Goal: Obtain resource: Obtain resource

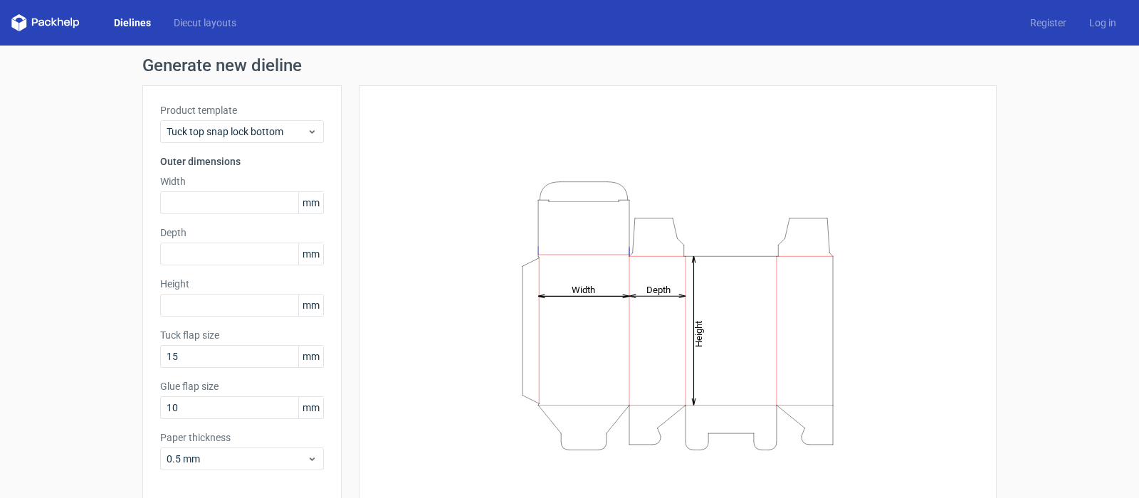
click at [219, 217] on div "Product template Tuck top snap lock bottom Outer dimensions Width mm Depth mm H…" at bounding box center [241, 292] width 199 height 414
click at [219, 210] on input "text" at bounding box center [242, 203] width 164 height 23
click at [315, 208] on span "mm" at bounding box center [310, 202] width 25 height 21
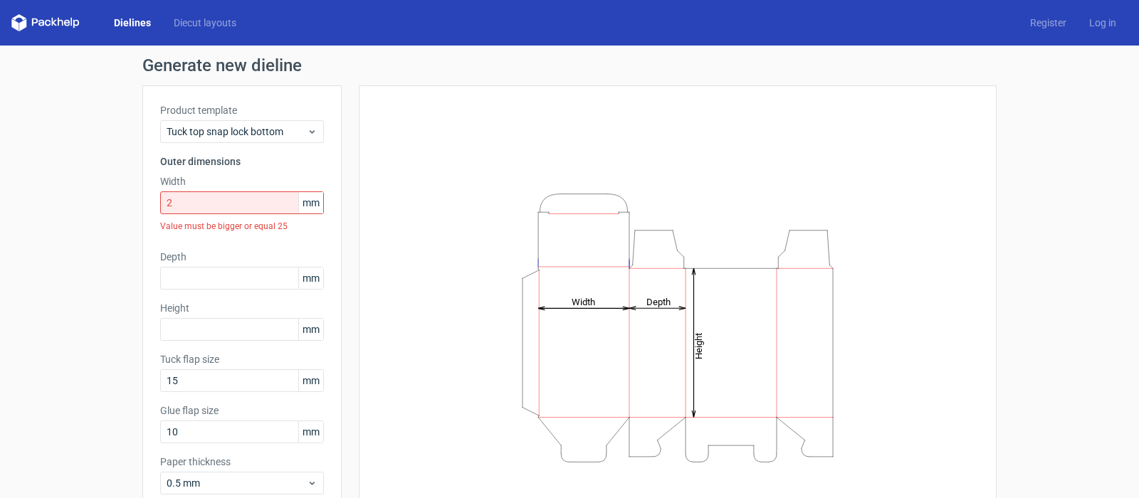
click at [313, 204] on span "mm" at bounding box center [310, 202] width 25 height 21
click at [189, 206] on input "2" at bounding box center [242, 203] width 164 height 23
drag, startPoint x: 216, startPoint y: 205, endPoint x: 157, endPoint y: 204, distance: 59.1
click at [160, 204] on input "2" at bounding box center [242, 203] width 164 height 23
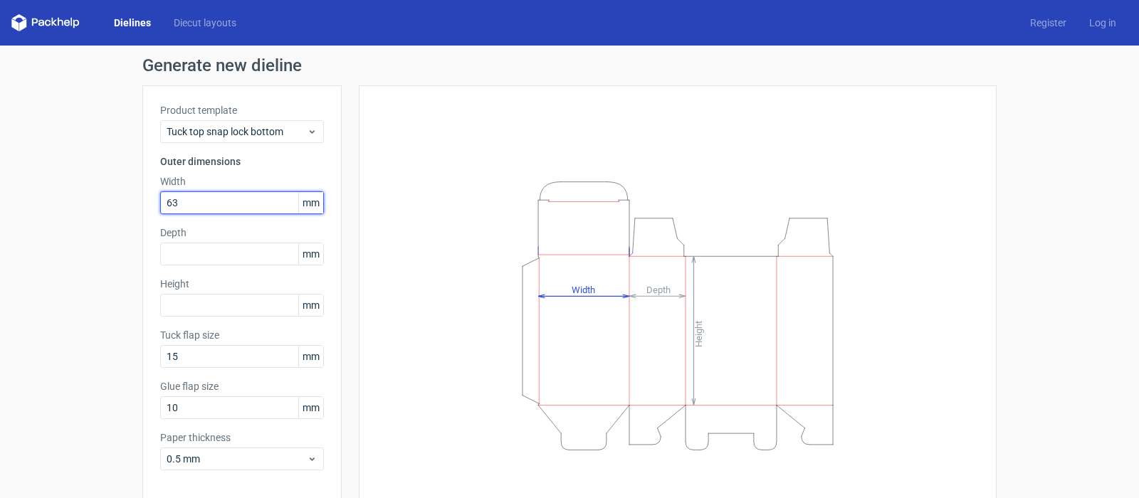
type input "63"
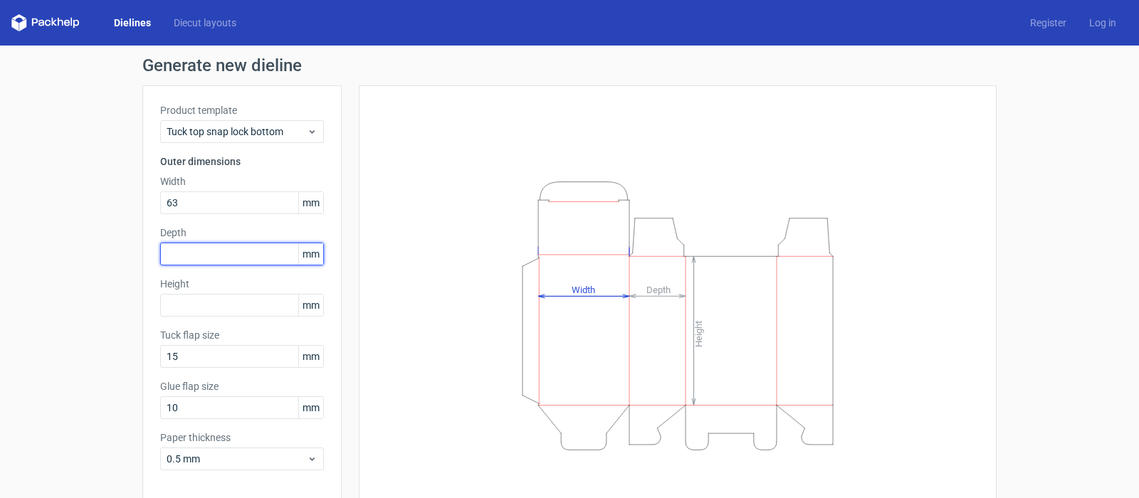
click at [229, 258] on input "text" at bounding box center [242, 254] width 164 height 23
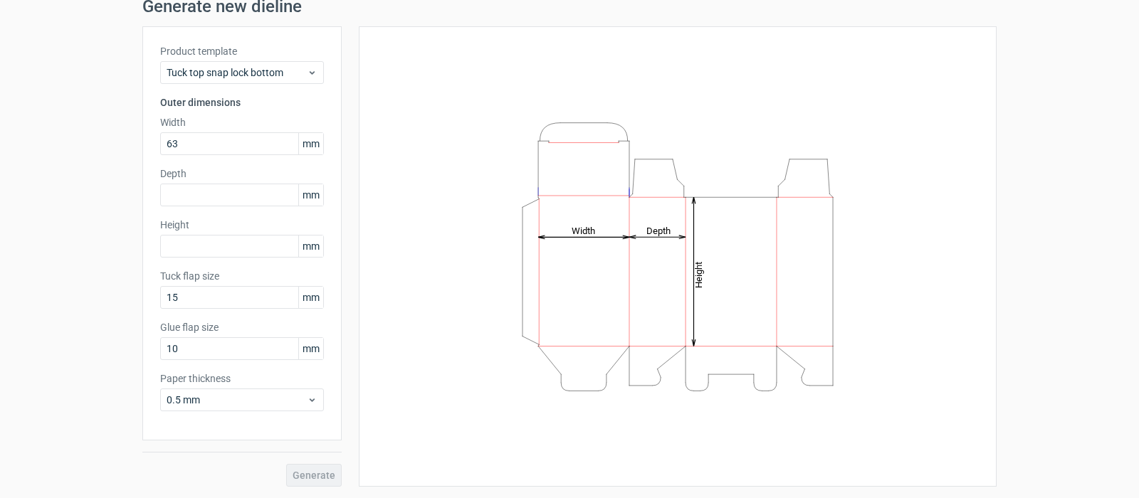
click at [305, 474] on div "Generate" at bounding box center [241, 464] width 199 height 46
click at [229, 199] on input "text" at bounding box center [242, 195] width 164 height 23
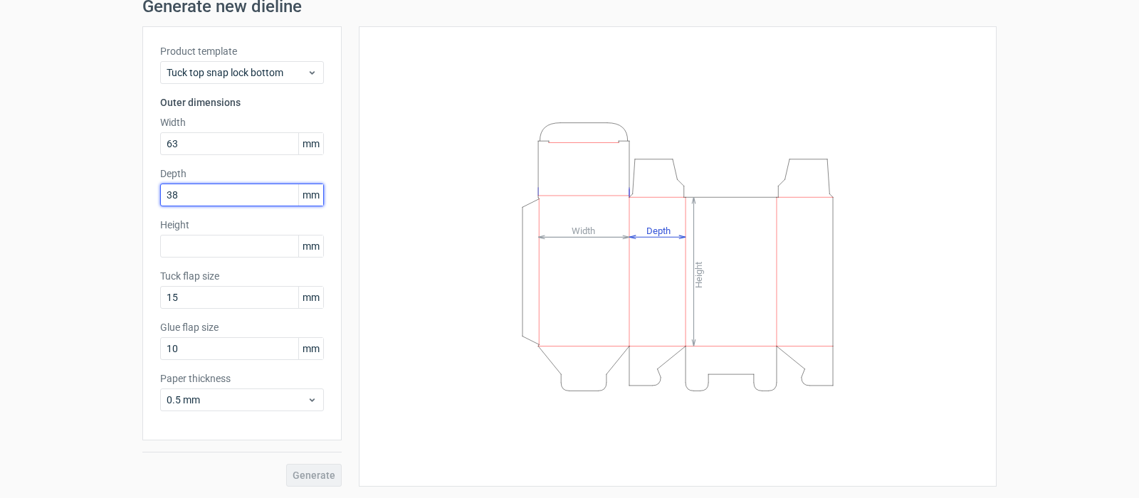
type input "38"
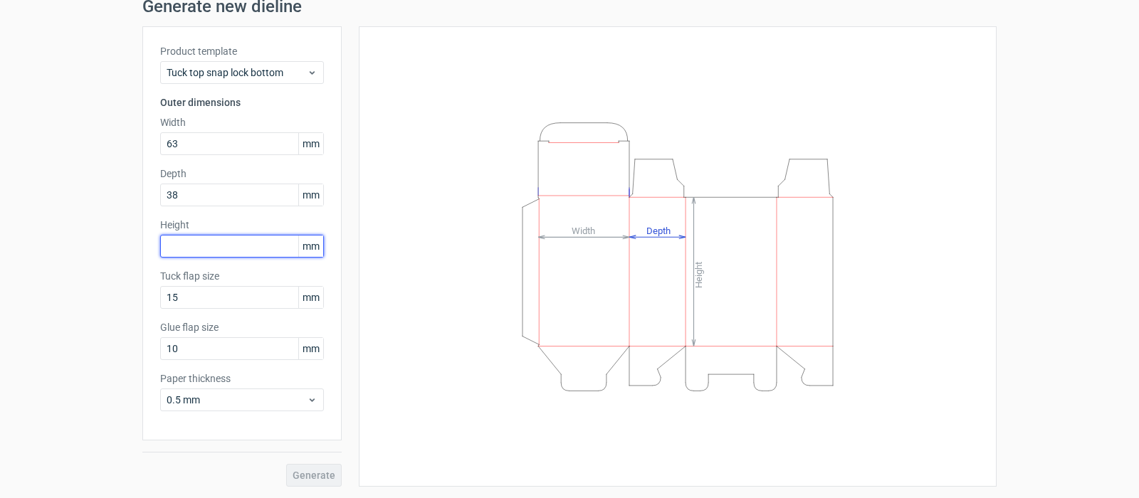
click at [205, 243] on input "text" at bounding box center [242, 246] width 164 height 23
type input "115"
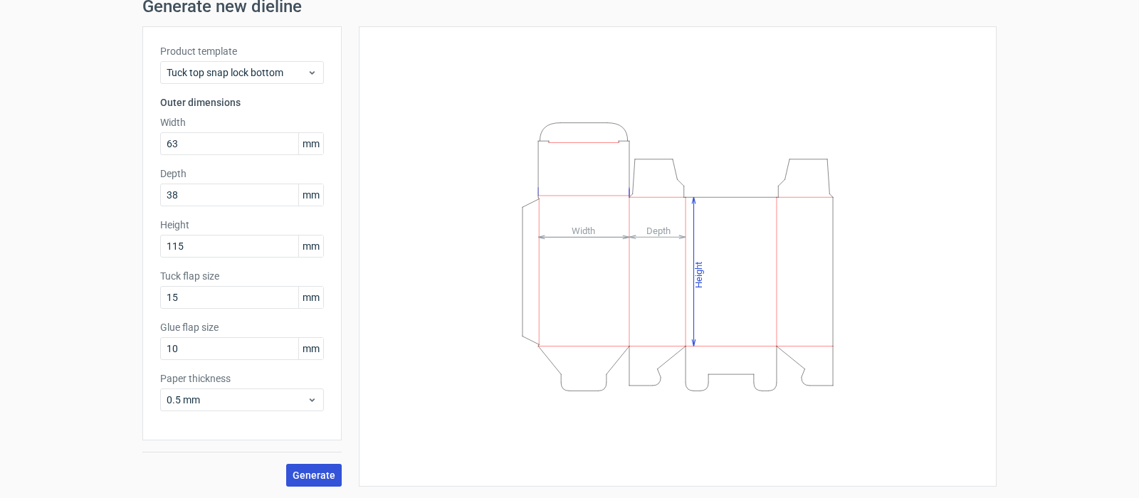
click at [313, 476] on span "Generate" at bounding box center [314, 476] width 43 height 10
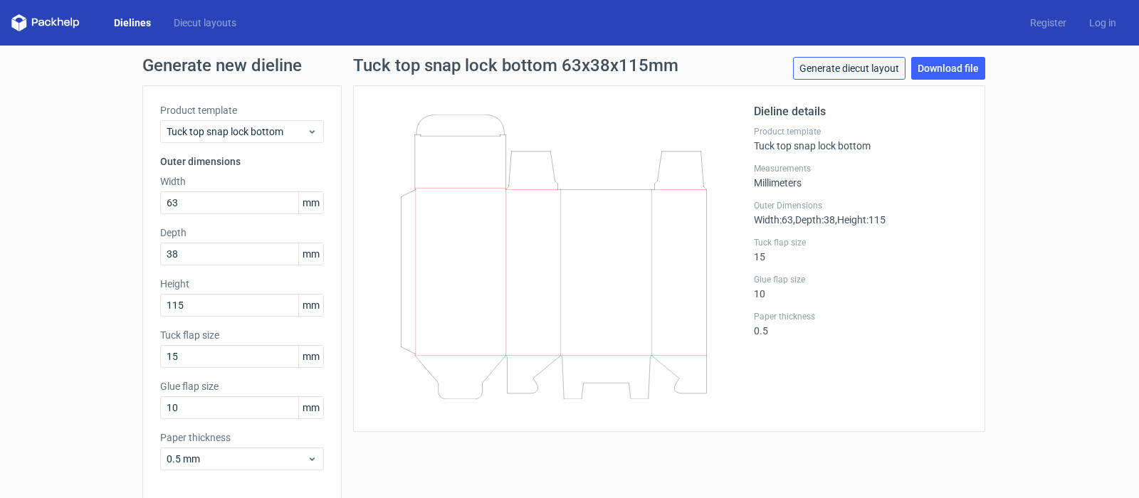
click at [875, 70] on link "Generate diecut layout" at bounding box center [849, 68] width 113 height 23
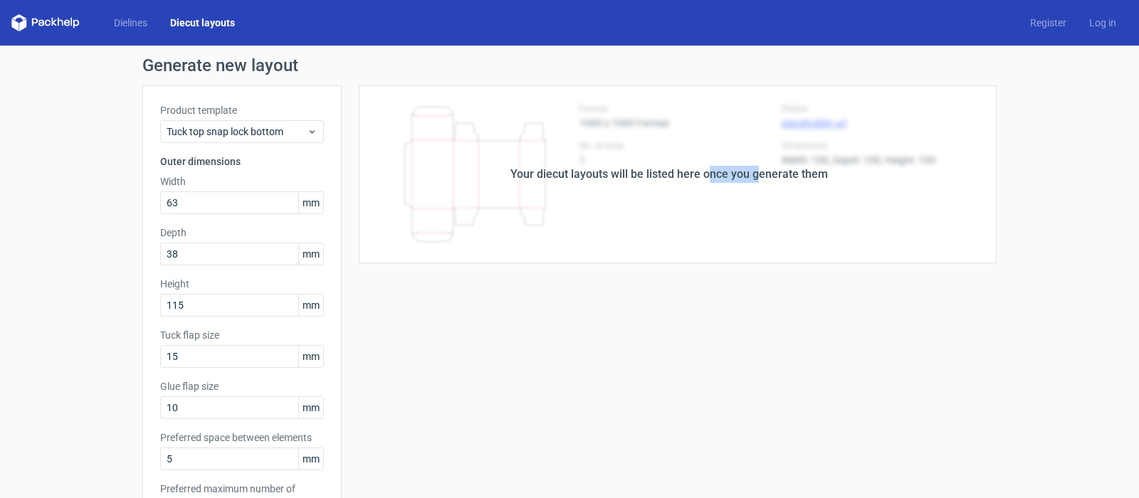
drag, startPoint x: 755, startPoint y: 179, endPoint x: 684, endPoint y: 269, distance: 114.1
click at [684, 269] on div "Your diecut layouts will be listed here once you generate them Height Depth Wid…" at bounding box center [669, 471] width 655 height 773
click at [565, 348] on div "Your diecut layouts will be listed here once you generate them Height Depth Wid…" at bounding box center [669, 471] width 655 height 773
click at [690, 211] on div "Your diecut layouts will be listed here once you generate them" at bounding box center [669, 174] width 655 height 178
drag, startPoint x: 820, startPoint y: 176, endPoint x: 499, endPoint y: 179, distance: 321.2
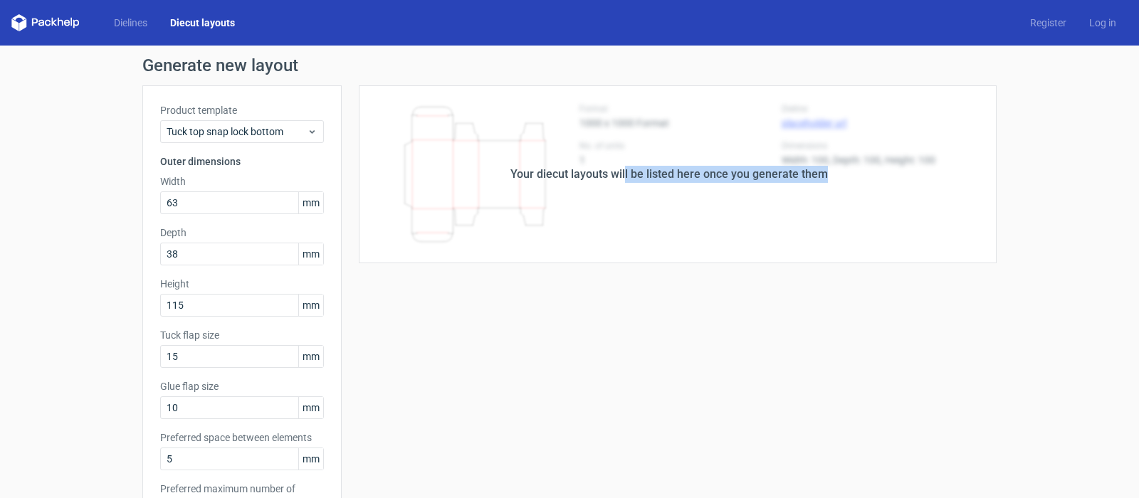
click at [501, 179] on div "Your diecut layouts will be listed here once you generate them" at bounding box center [669, 174] width 655 height 178
click at [503, 145] on div "Your diecut layouts will be listed here once you generate them" at bounding box center [669, 174] width 655 height 178
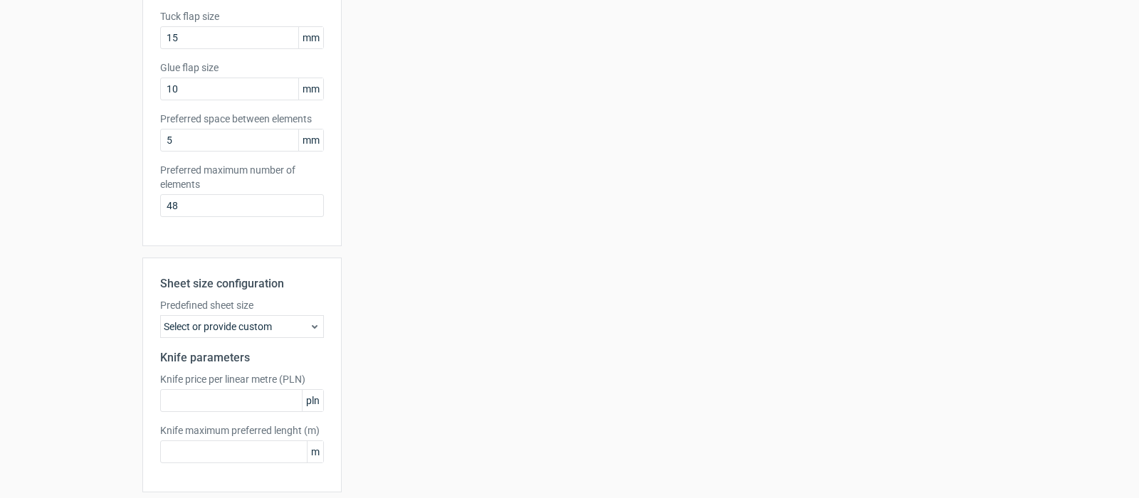
scroll to position [356, 0]
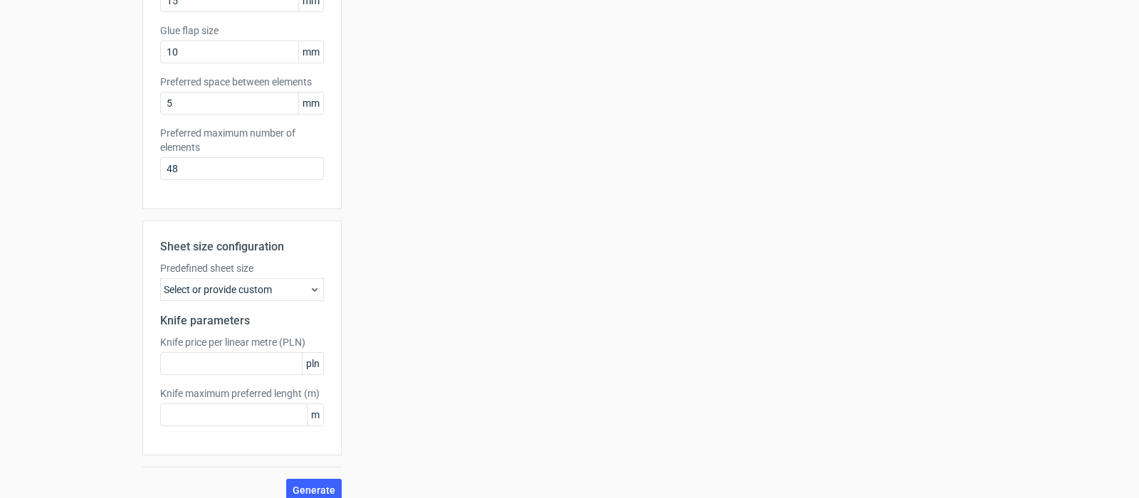
click at [236, 288] on div "Select or provide custom" at bounding box center [242, 289] width 164 height 23
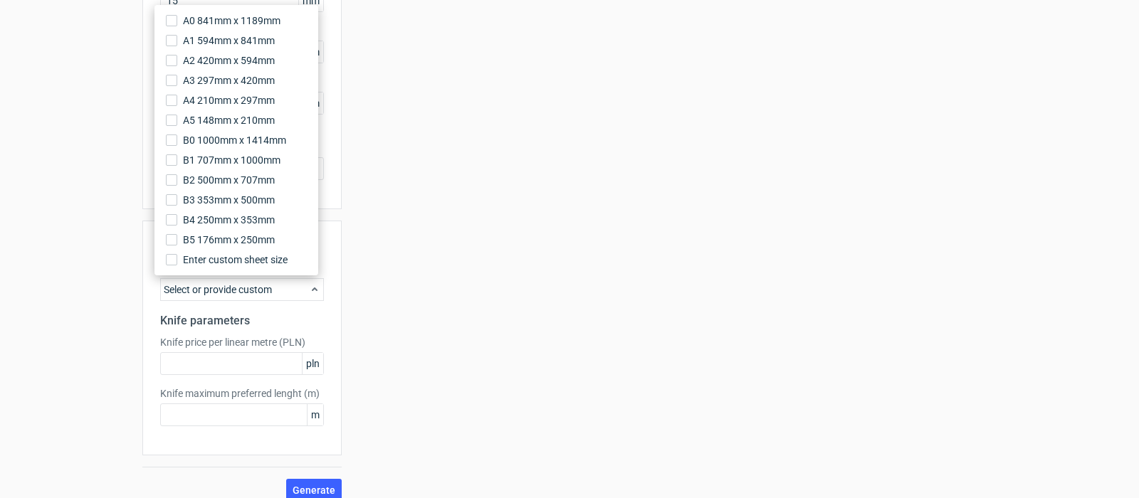
click at [236, 288] on div "Select or provide custom" at bounding box center [242, 289] width 164 height 23
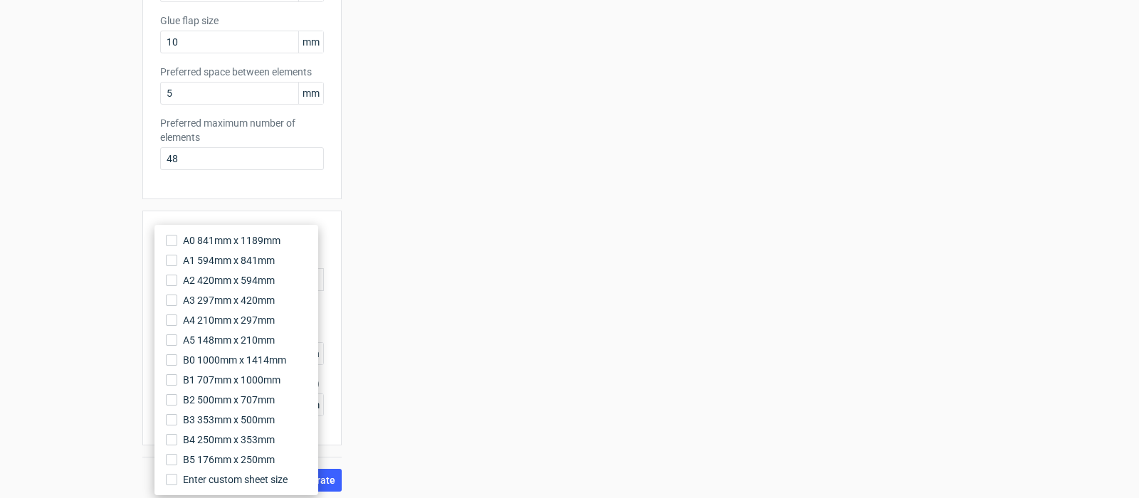
scroll to position [371, 0]
click at [499, 321] on div "Your diecut layouts will be listed here once you generate them Height Depth Wid…" at bounding box center [669, 100] width 655 height 773
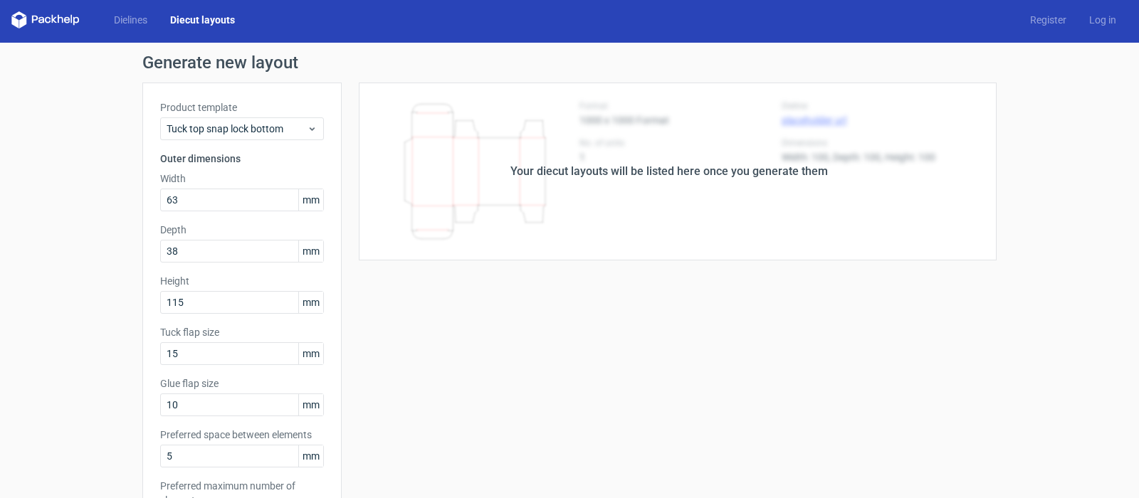
scroll to position [0, 0]
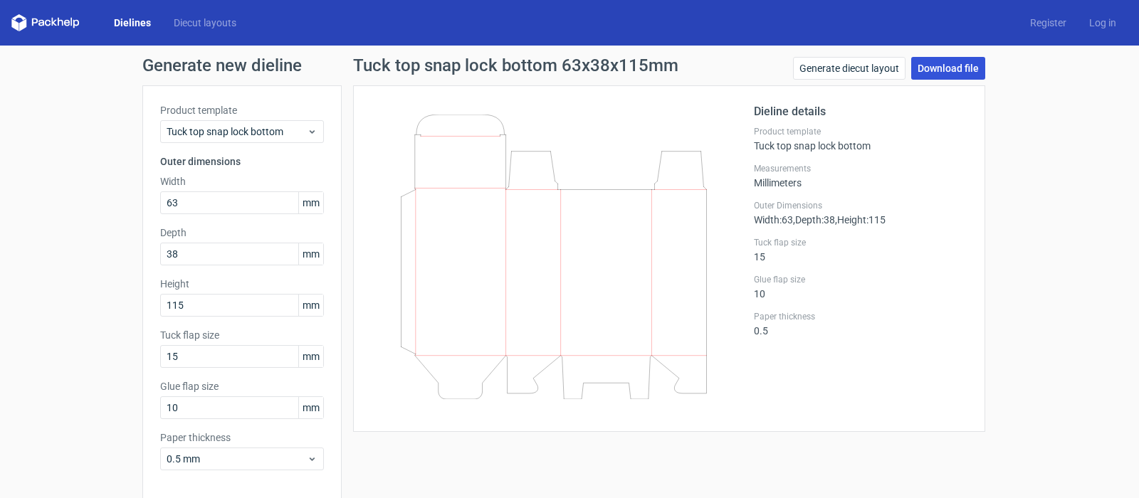
click at [938, 71] on link "Download file" at bounding box center [949, 68] width 74 height 23
